Goal: Check status: Check status

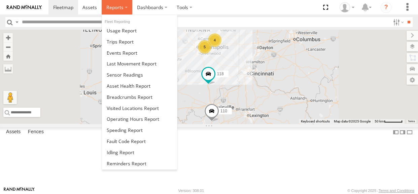
click at [121, 7] on span at bounding box center [114, 7] width 17 height 6
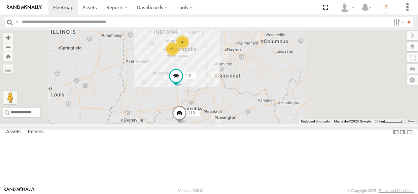
drag, startPoint x: 268, startPoint y: 78, endPoint x: 235, endPoint y: 81, distance: 33.8
click at [235, 81] on div "4 110 118 5" at bounding box center [209, 77] width 418 height 94
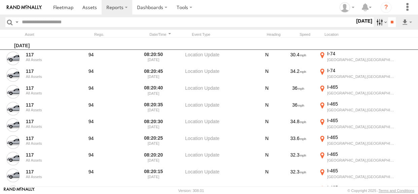
click at [375, 21] on label at bounding box center [381, 22] width 14 height 10
click at [0, 0] on span "Warning" at bounding box center [0, 0] width 0 height 0
click at [0, 0] on span "Media" at bounding box center [0, 0] width 0 height 0
click at [390, 21] on input "**" at bounding box center [392, 22] width 8 height 10
